Goal: Task Accomplishment & Management: Complete application form

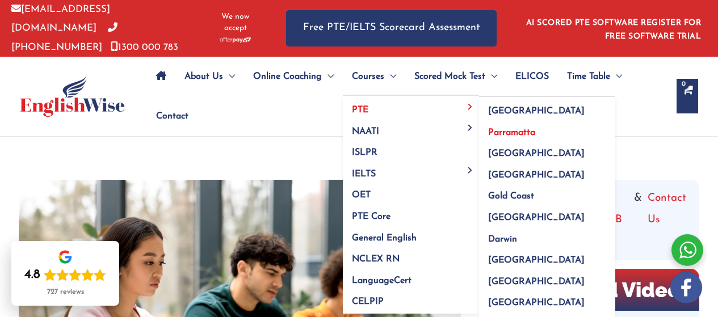
click at [509, 128] on span "Parramatta" at bounding box center [511, 132] width 47 height 9
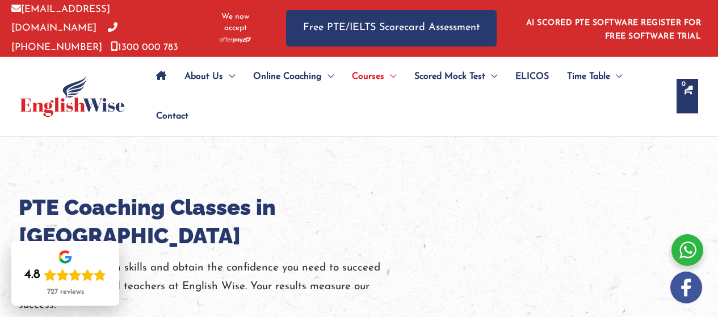
click at [525, 94] on ul "About Us Menu Toggle Our Story Testimonials Online Coaching Menu Toggle Online …" at bounding box center [406, 96] width 518 height 79
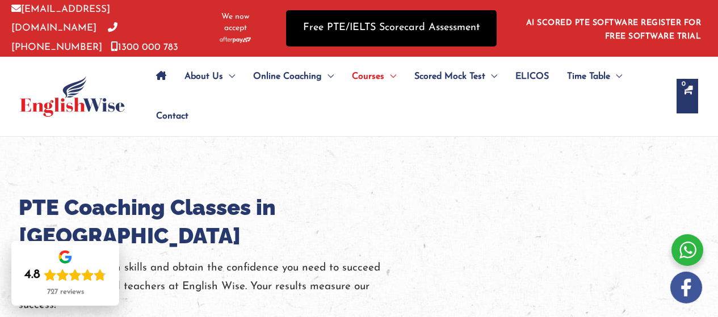
click at [444, 35] on link "Free PTE/IELTS Scorecard Assessment" at bounding box center [391, 28] width 210 height 36
